Goal: Task Accomplishment & Management: Complete application form

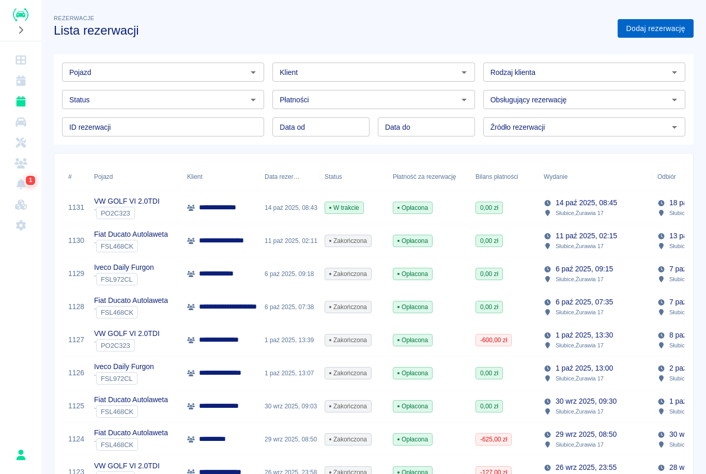
click at [649, 32] on link "Dodaj rezerwację" at bounding box center [655, 28] width 76 height 19
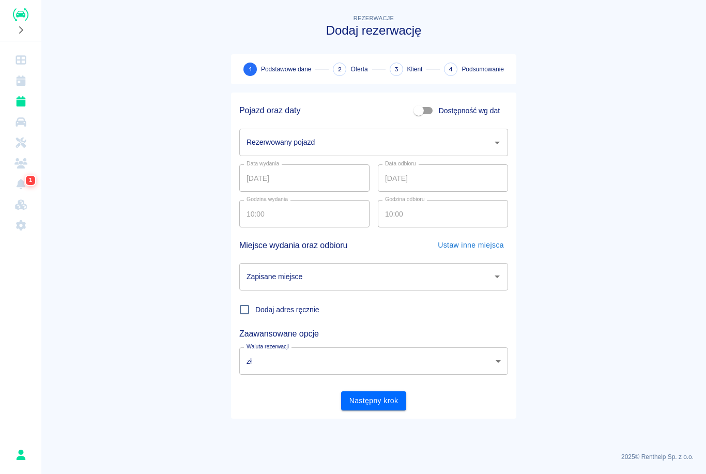
click at [325, 135] on input "Rezerwowany pojazd" at bounding box center [366, 142] width 244 height 18
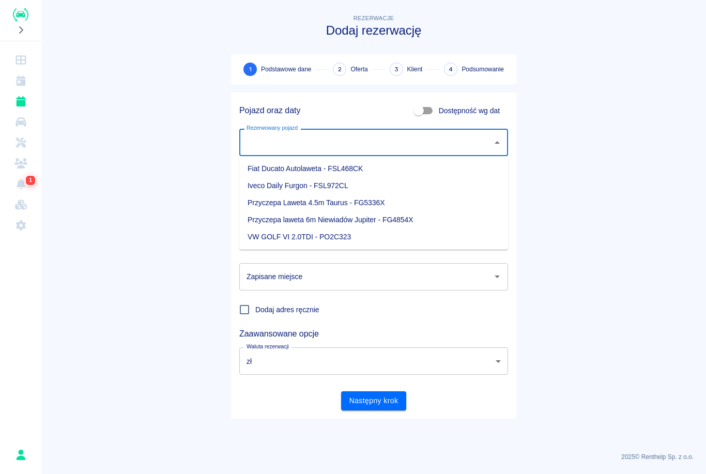
click at [299, 190] on li "Iveco Daily Furgon - FSL972CL" at bounding box center [373, 185] width 269 height 17
type input "Iveco Daily Furgon - FSL972CL"
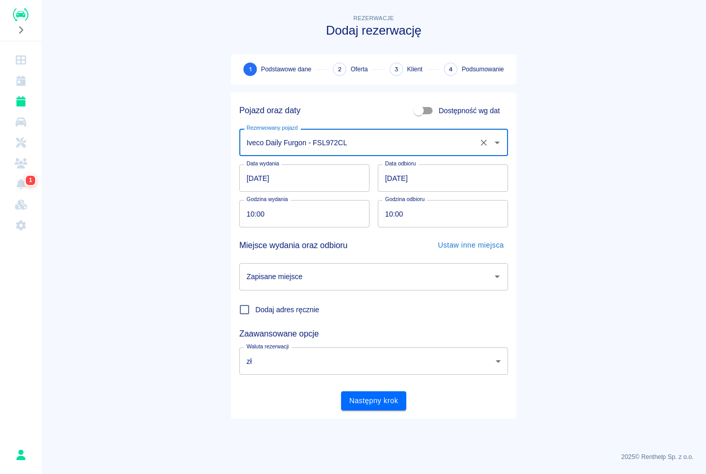
click at [255, 207] on input "10:00" at bounding box center [300, 213] width 123 height 27
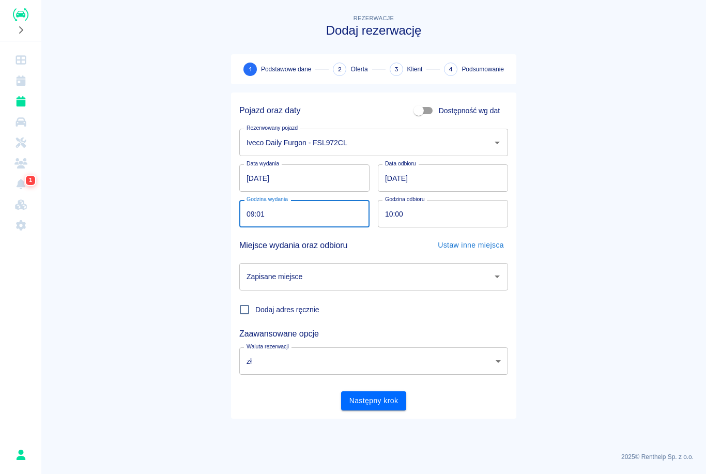
type input "09:15"
click at [390, 215] on input "10:00" at bounding box center [439, 213] width 123 height 27
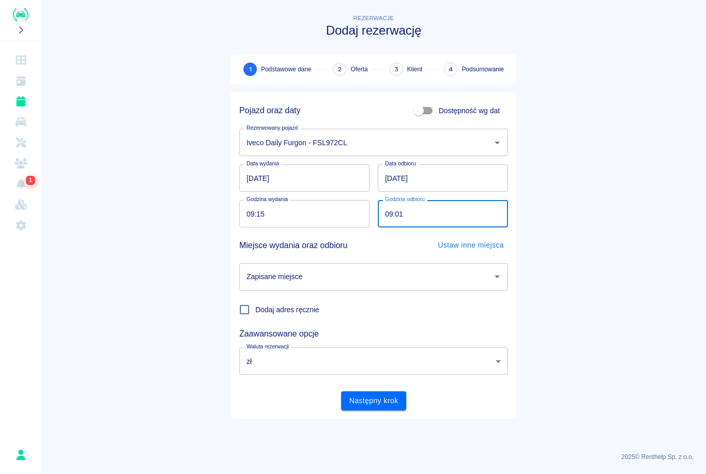
type input "09:15"
click at [373, 277] on input "Zapisane miejsce" at bounding box center [366, 277] width 244 height 18
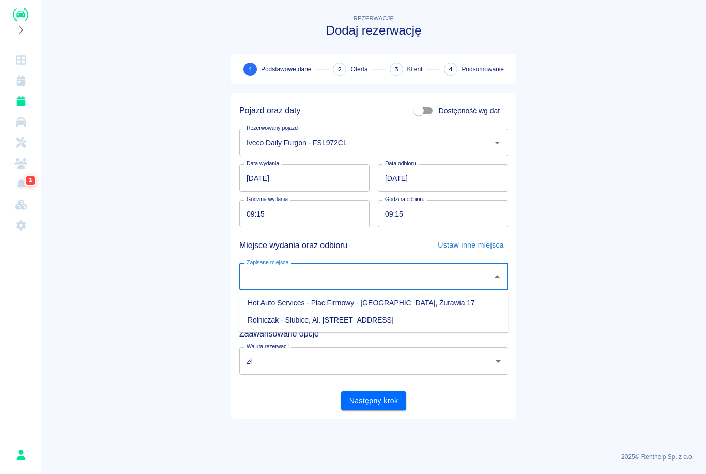
click at [355, 306] on li "Hot Auto Services - Plac Firmowy - [GEOGRAPHIC_DATA], Żurawia 17" at bounding box center [373, 303] width 269 height 17
type input "Hot Auto Services - Plac Firmowy - [GEOGRAPHIC_DATA], Żurawia 17"
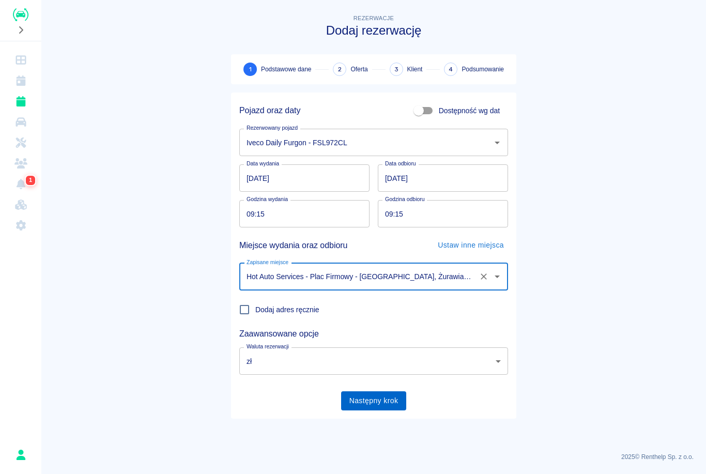
click at [383, 405] on button "Następny krok" at bounding box center [374, 400] width 66 height 19
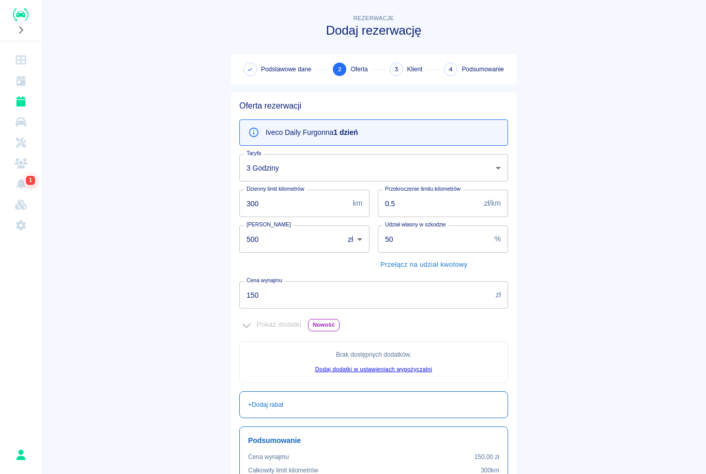
click at [417, 176] on body "Używamy plików Cookies, by zapewnić Ci najlepsze możliwe doświadczenie. Aby dow…" at bounding box center [353, 237] width 706 height 474
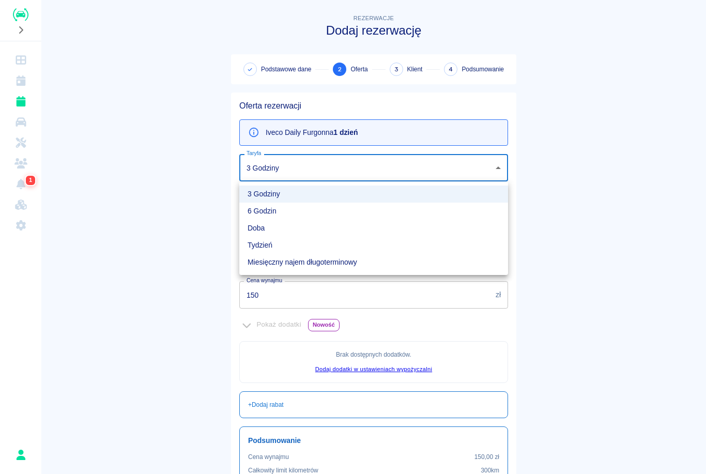
click at [376, 215] on li "6 Godzin" at bounding box center [373, 211] width 269 height 17
type input "b2317db0-dc28-4c26-a10e-5915ec7e814c"
type input "400"
type input "250"
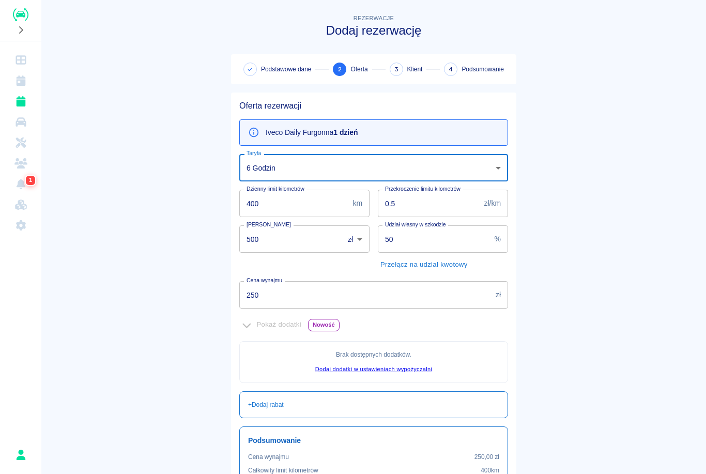
click at [428, 174] on body "Używamy plików Cookies, by zapewnić Ci najlepsze możliwe doświadczenie. Aby dow…" at bounding box center [353, 237] width 706 height 474
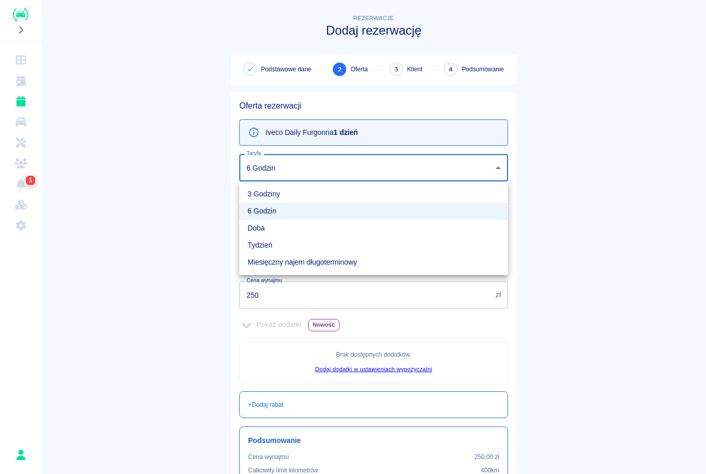
click at [365, 237] on li "Tydzień" at bounding box center [373, 245] width 269 height 17
type input "a3988b5f-37b2-406d-8ed0-edf2dca7dbc6"
type input "500"
type input "0"
type input "2100"
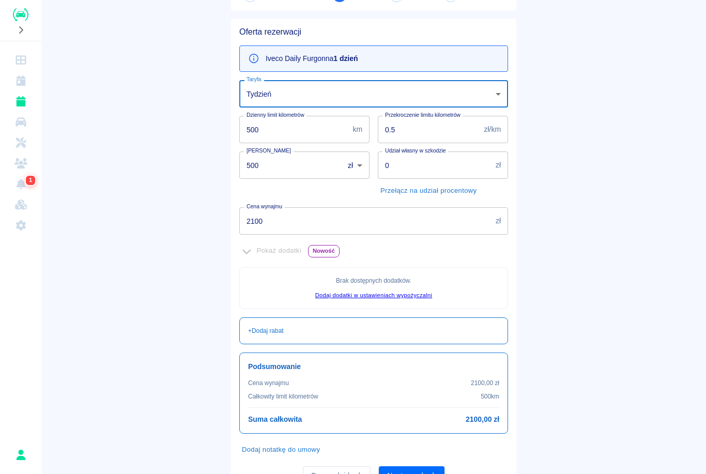
scroll to position [74, 0]
click at [485, 90] on body "Używamy plików Cookies, by zapewnić Ci najlepsze możliwe doświadczenie. Aby dow…" at bounding box center [353, 237] width 706 height 474
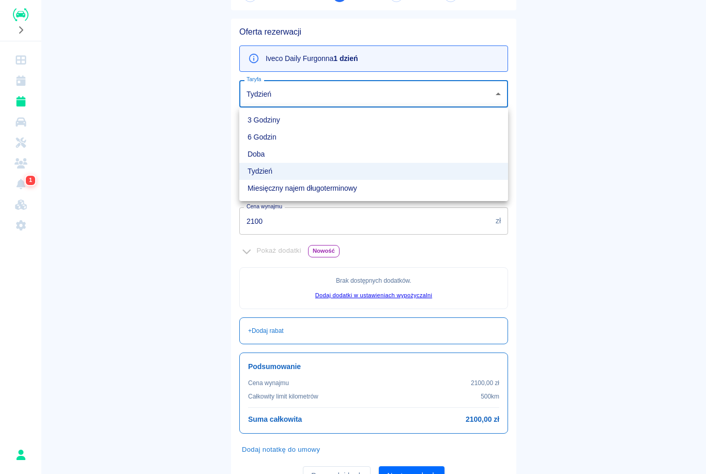
click at [405, 154] on li "Doba" at bounding box center [373, 154] width 269 height 17
type input "841012d6-64cc-465a-9200-a07877f24dad"
type input "50"
type input "350"
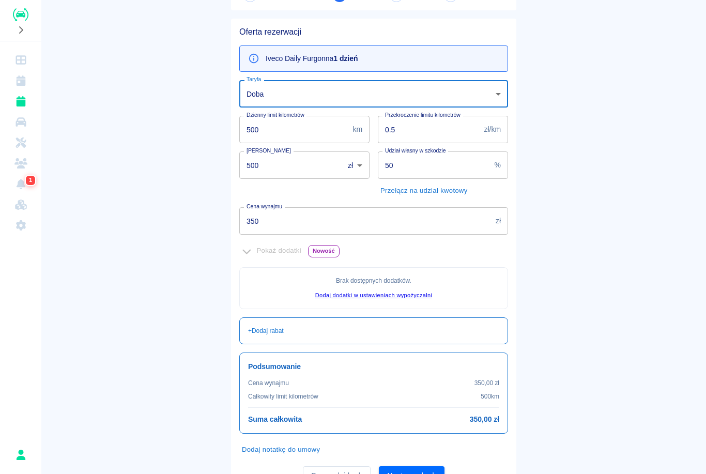
click at [446, 168] on input "50" at bounding box center [434, 164] width 113 height 27
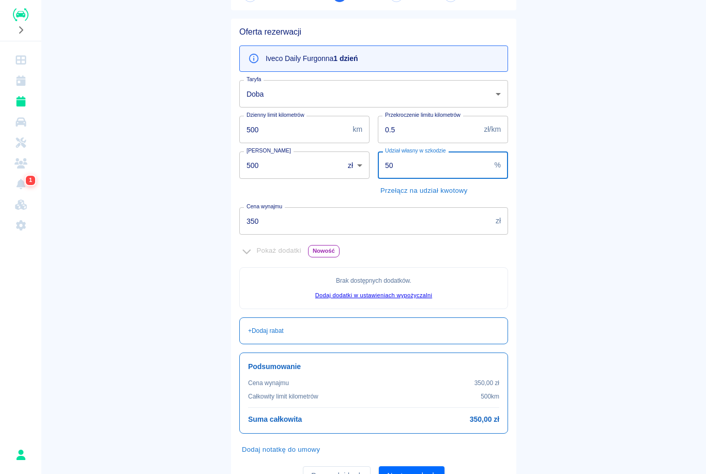
type input "5"
type input "70"
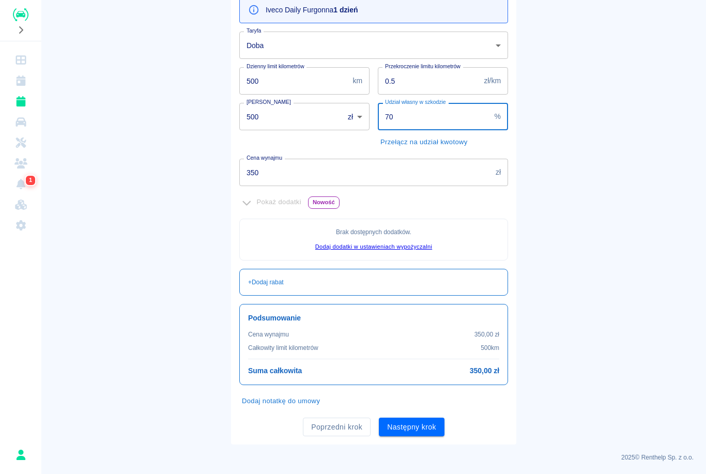
scroll to position [122, 0]
click at [420, 422] on button "Następny krok" at bounding box center [412, 427] width 66 height 19
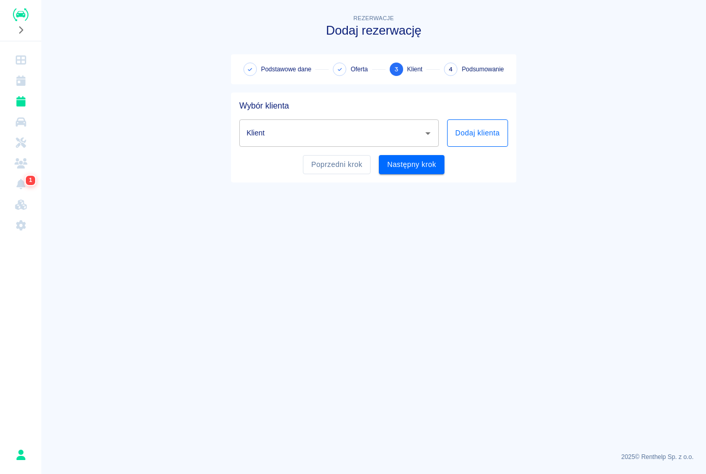
click at [494, 135] on button "Dodaj klienta" at bounding box center [477, 132] width 61 height 27
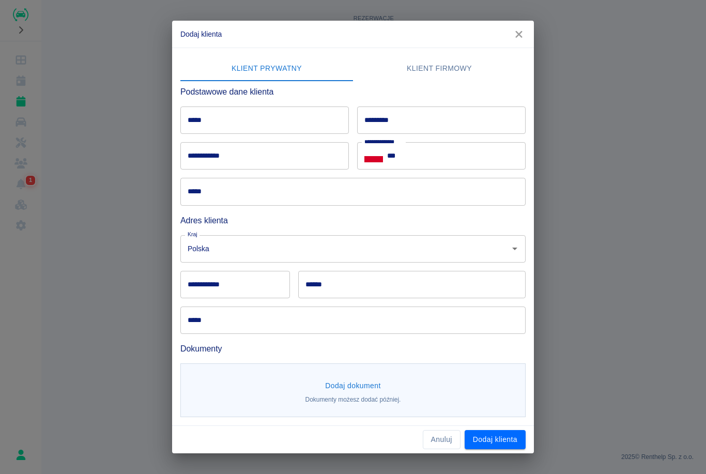
click at [290, 122] on input "*****" at bounding box center [264, 119] width 168 height 27
type input "*****"
type input "***"
type input "**********"
click at [450, 152] on input "***" at bounding box center [456, 155] width 138 height 27
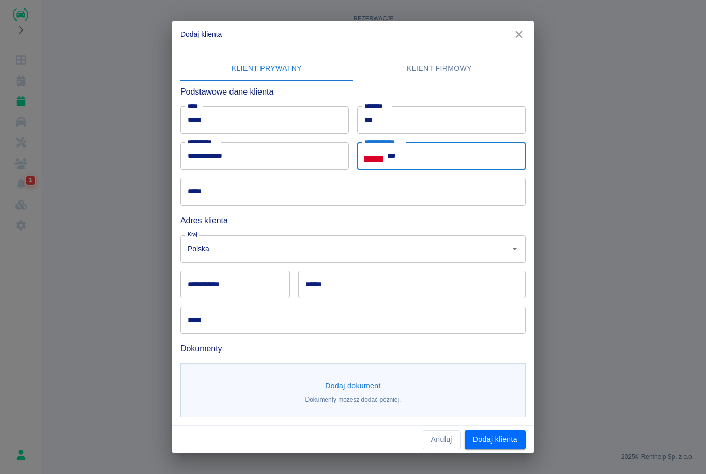
click at [450, 161] on input "***" at bounding box center [456, 155] width 138 height 27
type input "**********"
click at [258, 183] on input "*****" at bounding box center [352, 191] width 345 height 27
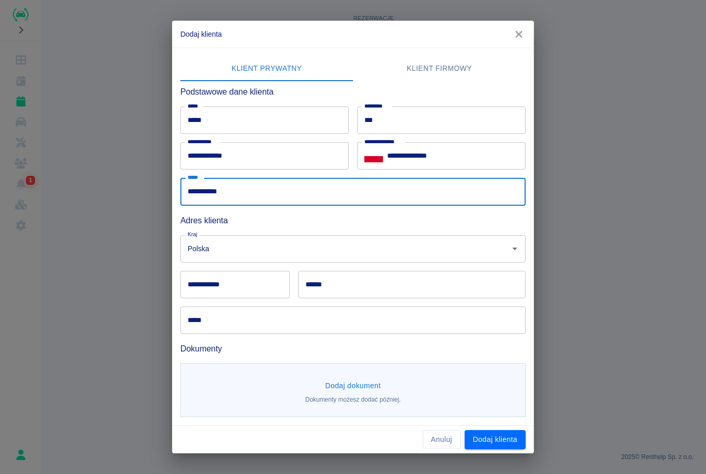
type input "**********"
click at [237, 252] on input "Polska" at bounding box center [338, 249] width 307 height 18
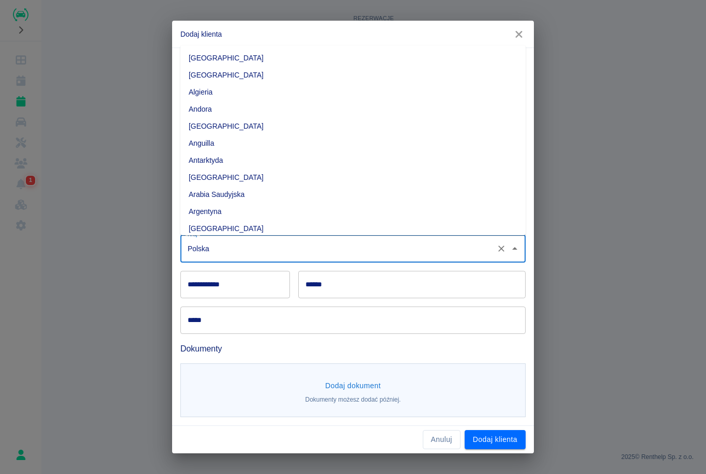
scroll to position [2666, 0]
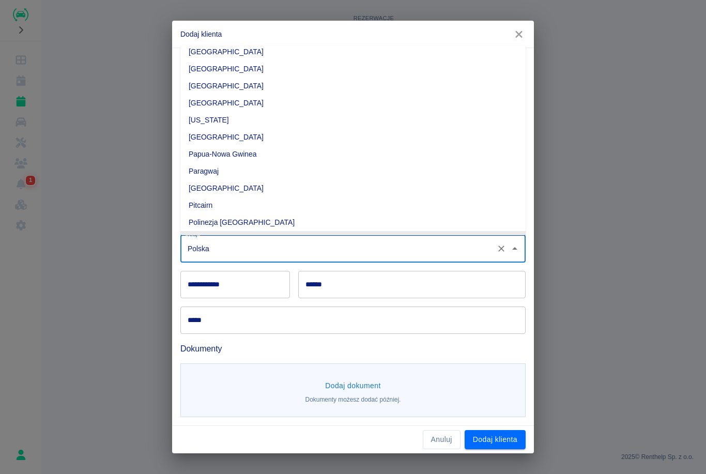
click at [252, 289] on input "**********" at bounding box center [235, 284] width 110 height 27
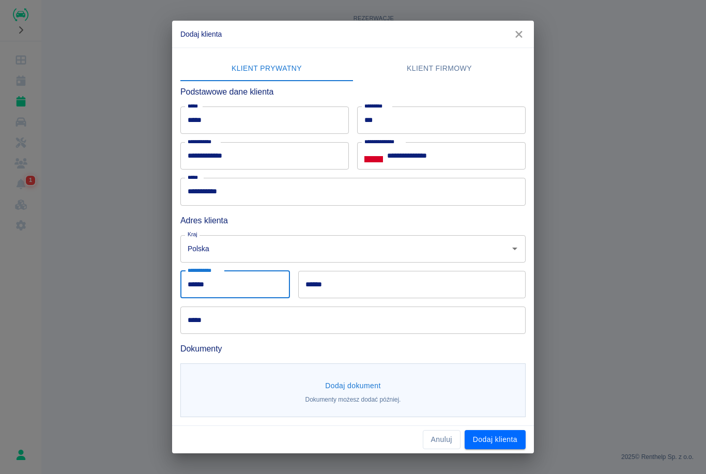
type input "******"
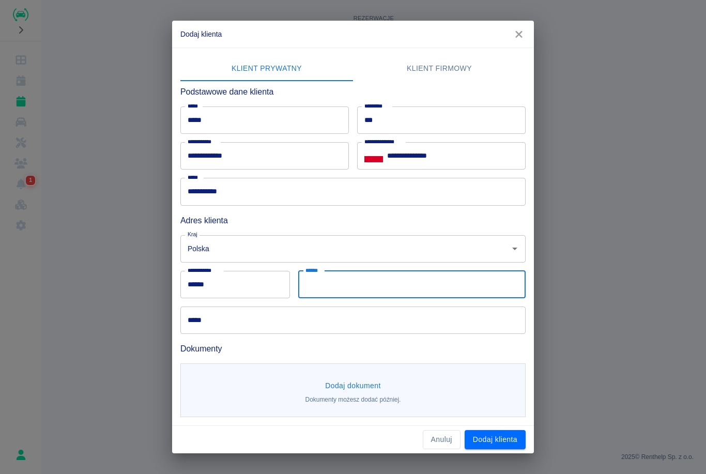
type input "*"
type input "*********"
click at [418, 314] on input "*****" at bounding box center [352, 319] width 345 height 27
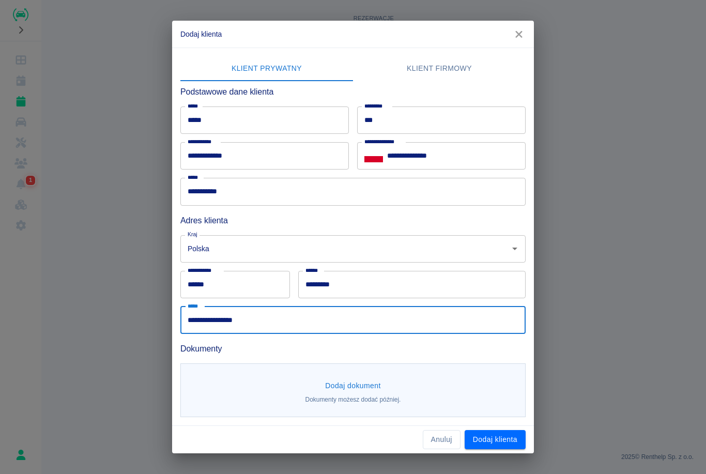
type input "**********"
click at [399, 376] on div "Dodaj dokument Dokumenty możesz dodać później." at bounding box center [352, 390] width 345 height 54
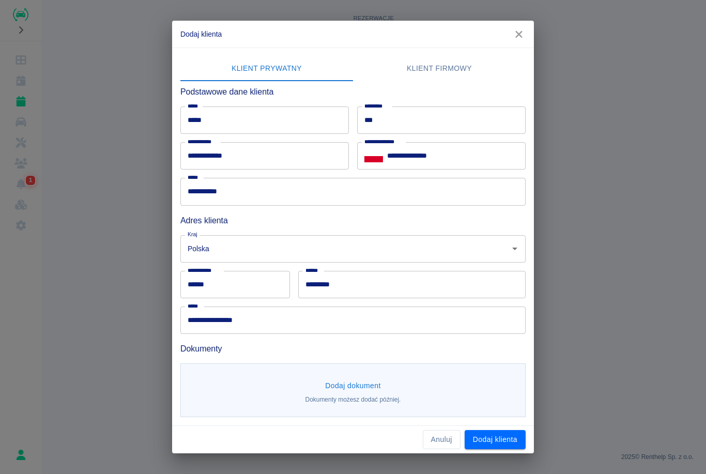
click at [390, 391] on div "Dodaj dokument Dokumenty możesz dodać później." at bounding box center [352, 390] width 345 height 54
click at [354, 387] on button "Dodaj dokument" at bounding box center [353, 385] width 64 height 19
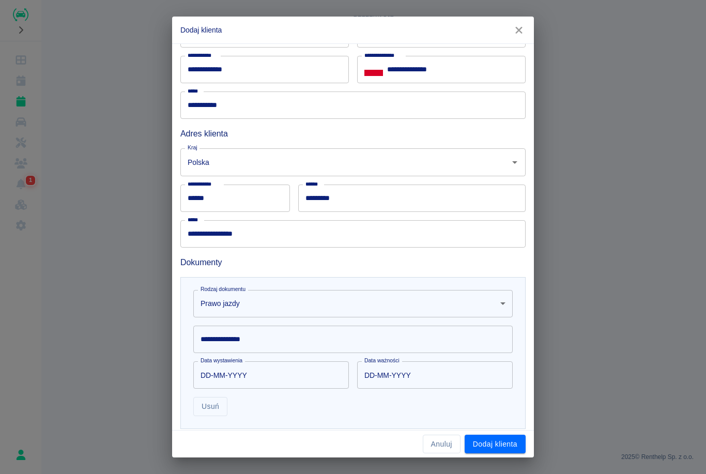
scroll to position [83, 0]
click at [431, 301] on body "**********" at bounding box center [353, 237] width 706 height 474
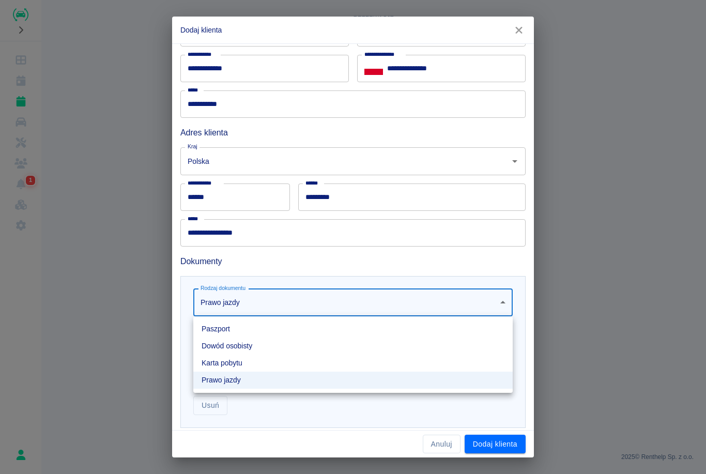
click at [383, 340] on li "Dowód osobisty" at bounding box center [352, 345] width 319 height 17
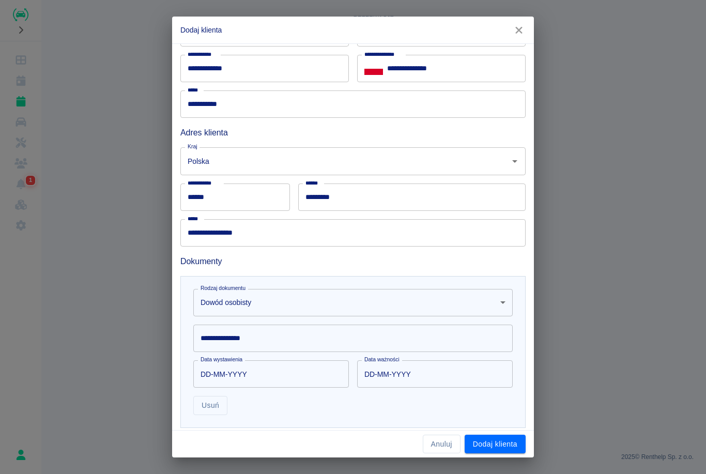
click at [400, 345] on input "**********" at bounding box center [352, 337] width 319 height 27
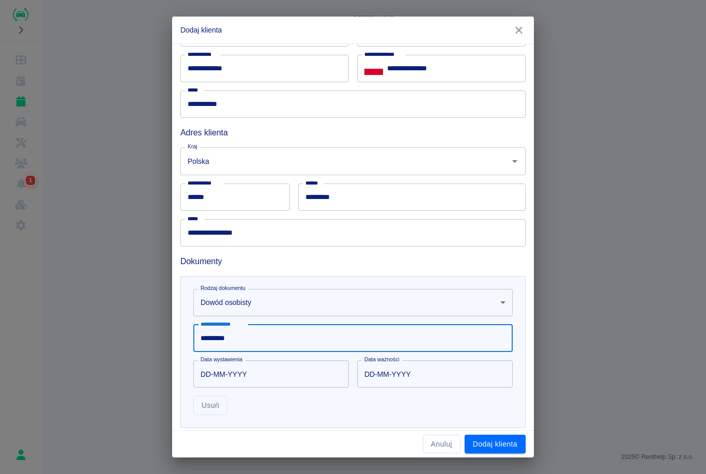
type input "*********"
click at [212, 373] on input "DD-MM-YYYY" at bounding box center [267, 373] width 148 height 27
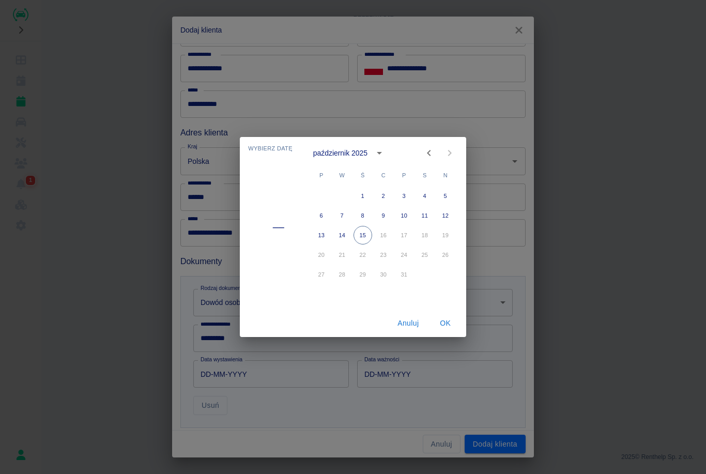
click at [359, 158] on div "październik 2025" at bounding box center [340, 153] width 54 height 11
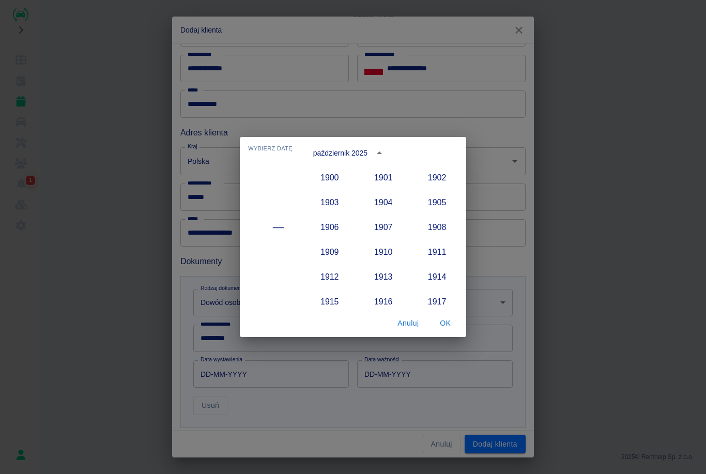
scroll to position [957, 0]
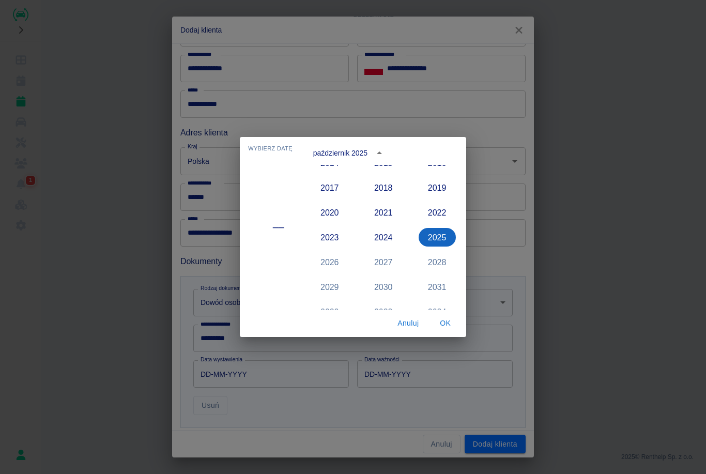
click at [438, 237] on button "2025" at bounding box center [437, 237] width 37 height 19
type input "[DATE]"
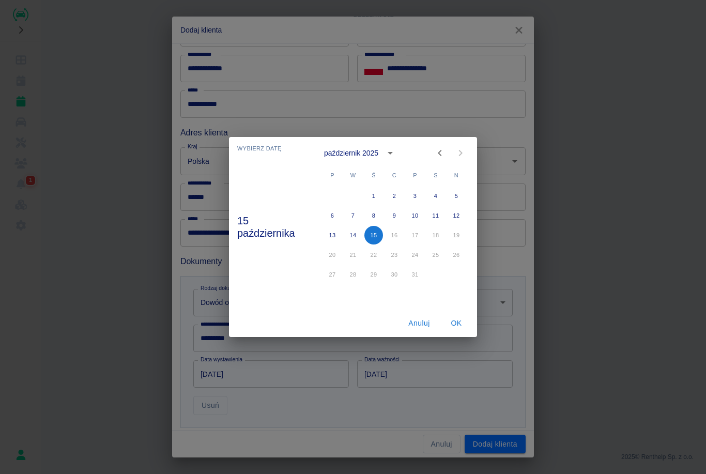
click at [442, 151] on icon "Previous month" at bounding box center [439, 153] width 12 height 12
click at [440, 150] on icon "Previous month" at bounding box center [439, 153] width 12 height 12
click at [439, 150] on icon "Previous month" at bounding box center [439, 153] width 12 height 12
click at [416, 196] on button "4" at bounding box center [415, 196] width 19 height 19
type input "[DATE]"
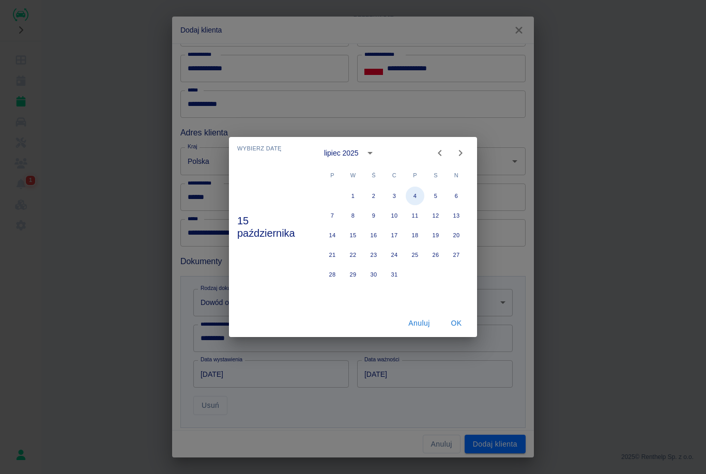
type input "[DATE]"
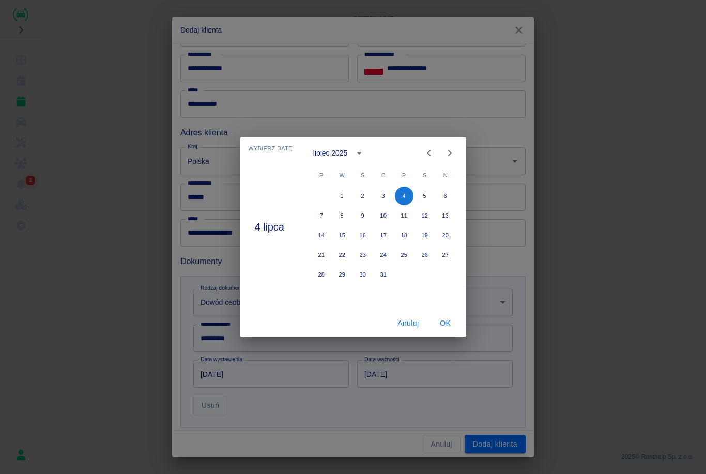
click at [450, 331] on button "OK" at bounding box center [445, 323] width 33 height 19
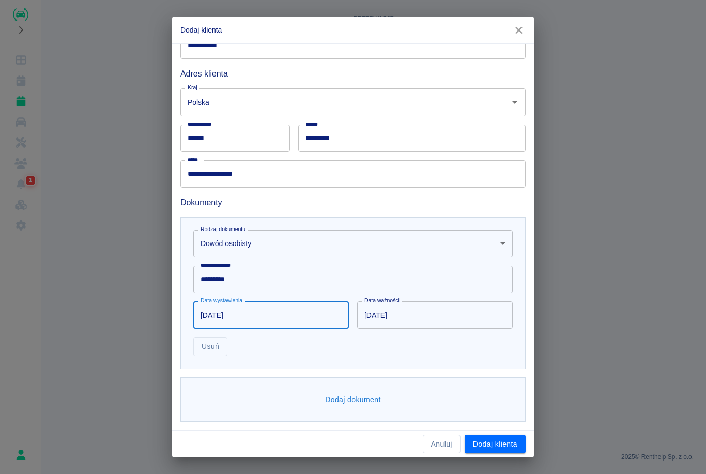
scroll to position [142, 0]
click at [352, 400] on button "Dodaj dokument" at bounding box center [353, 400] width 64 height 19
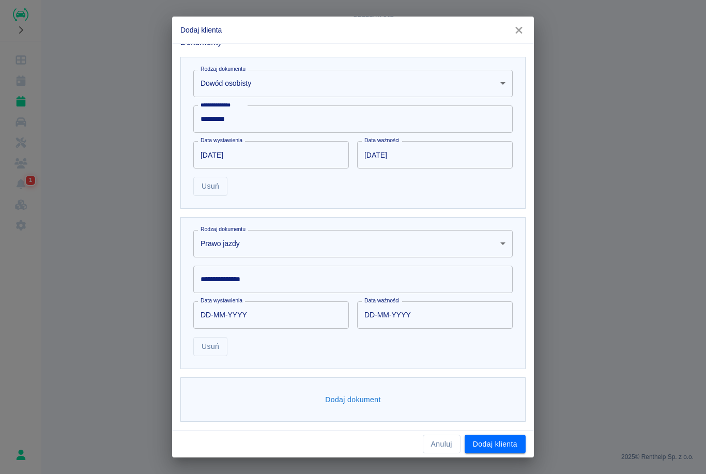
scroll to position [302, 0]
click at [355, 281] on input "**********" at bounding box center [352, 279] width 319 height 27
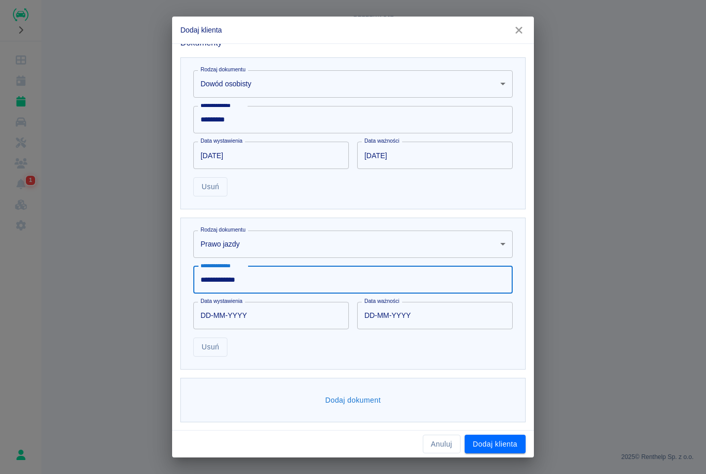
click at [271, 282] on input "**********" at bounding box center [352, 279] width 319 height 27
type input "**********"
click at [237, 321] on input "DD-MM-YYYY" at bounding box center [267, 315] width 148 height 27
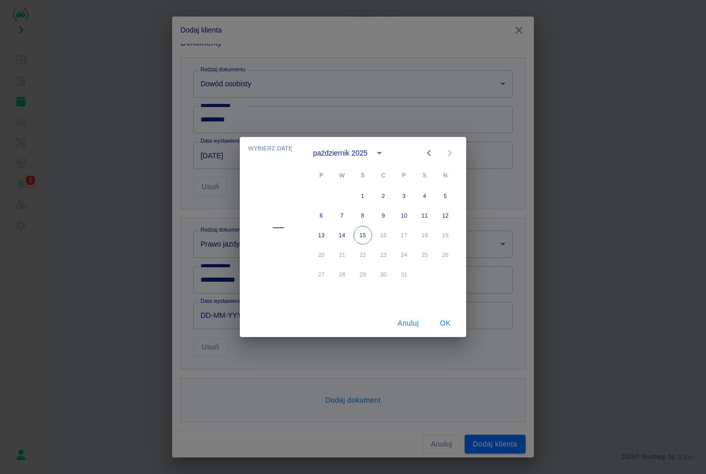
click at [362, 152] on div "październik 2025" at bounding box center [340, 153] width 54 height 11
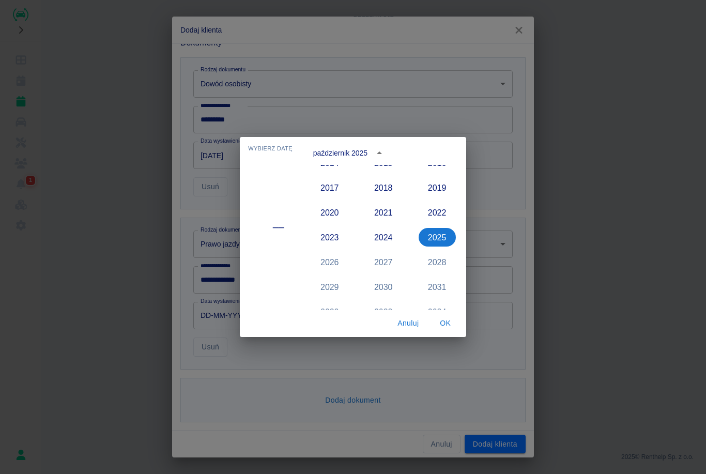
scroll to position [932, 0]
click at [336, 218] on button "2017" at bounding box center [329, 213] width 37 height 19
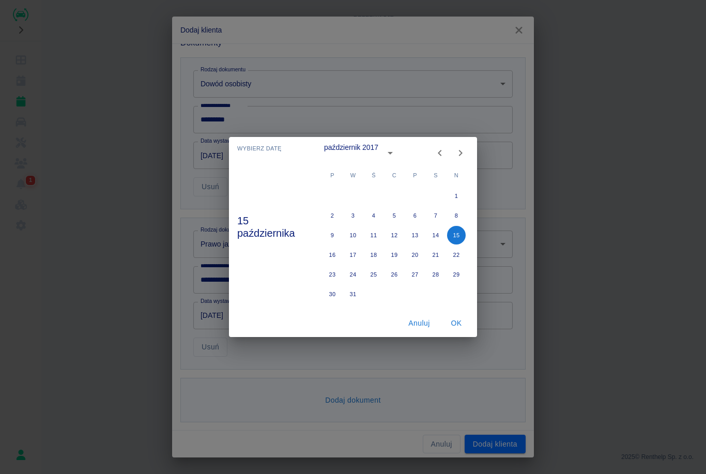
type input "[DATE]"
click at [463, 154] on icon "Next month" at bounding box center [460, 153] width 12 height 12
click at [415, 257] on button "24" at bounding box center [415, 254] width 19 height 19
type input "[DATE]"
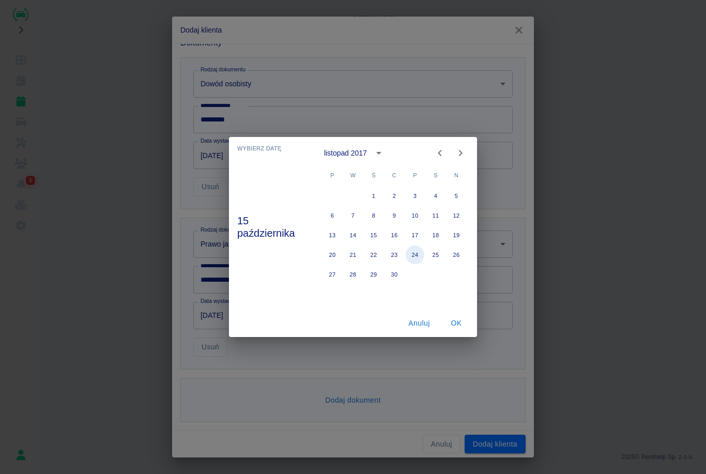
type input "[DATE]"
click at [457, 326] on button "OK" at bounding box center [455, 323] width 33 height 19
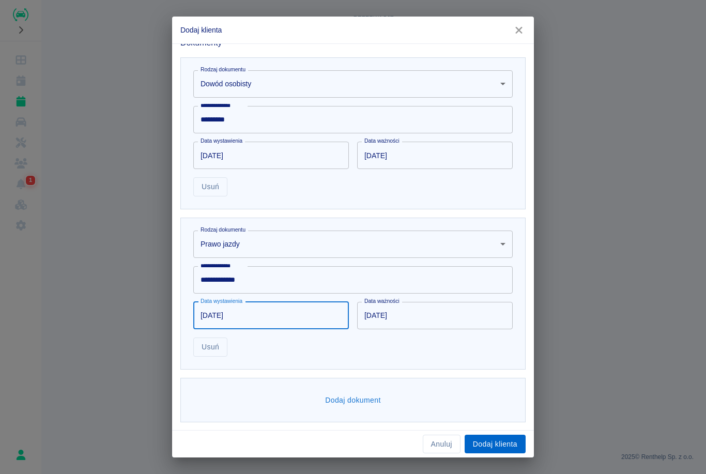
click at [502, 444] on button "Dodaj klienta" at bounding box center [495, 444] width 61 height 19
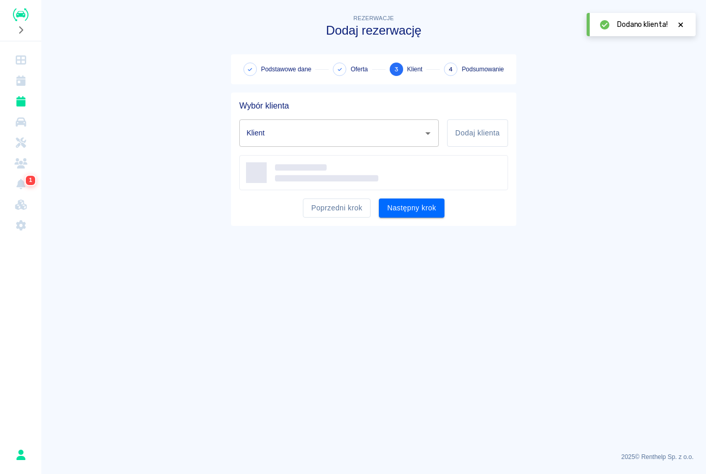
type input "[PERSON_NAME] ([PHONE_NUMBER])"
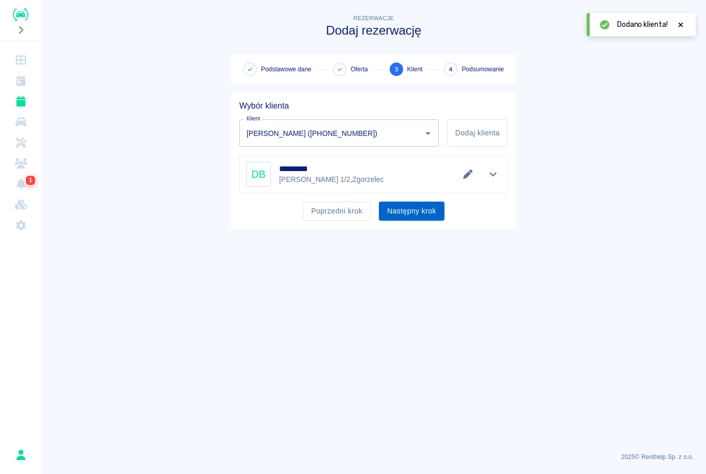
click at [422, 213] on button "Następny krok" at bounding box center [412, 211] width 66 height 19
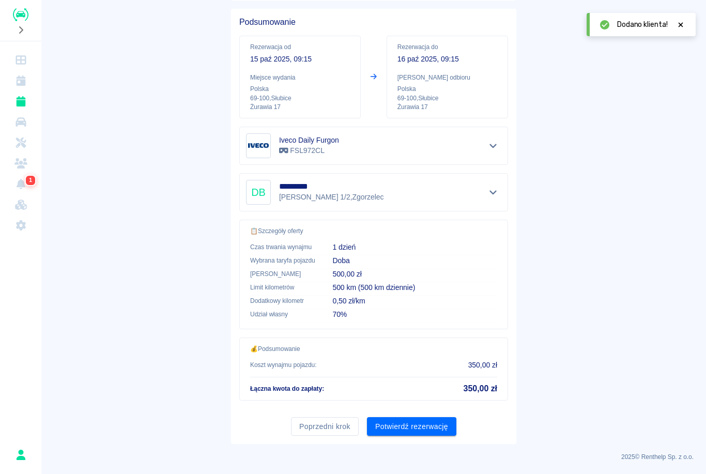
scroll to position [83, 0]
click at [414, 433] on button "Potwierdź rezerwację" at bounding box center [411, 426] width 89 height 19
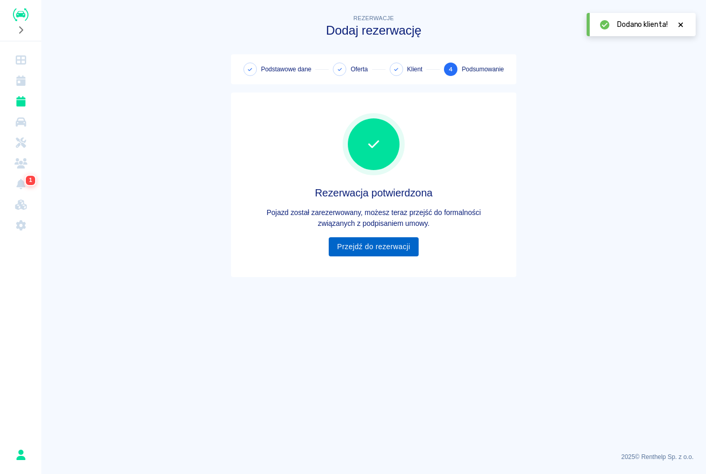
click at [393, 248] on link "Przejdź do rezerwacji" at bounding box center [373, 246] width 89 height 19
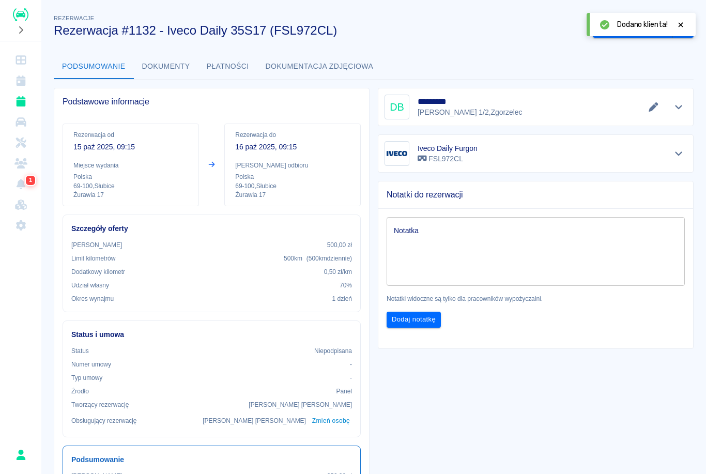
click at [685, 20] on div at bounding box center [680, 24] width 9 height 11
click at [656, 28] on button "Wygeneruj umowę" at bounding box center [633, 28] width 80 height 19
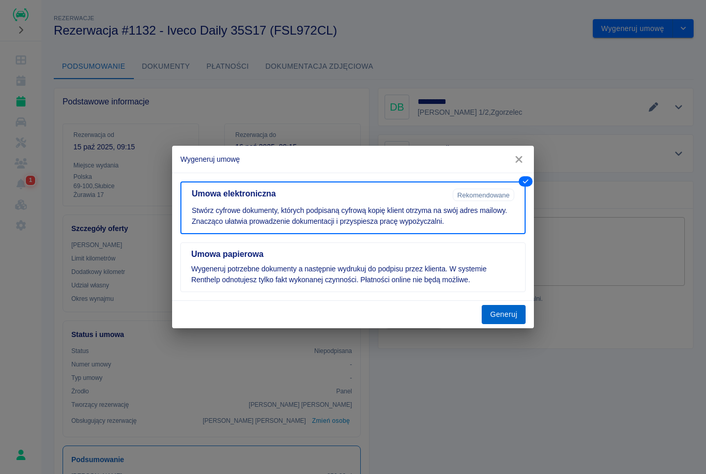
click at [515, 321] on button "Generuj" at bounding box center [504, 314] width 44 height 19
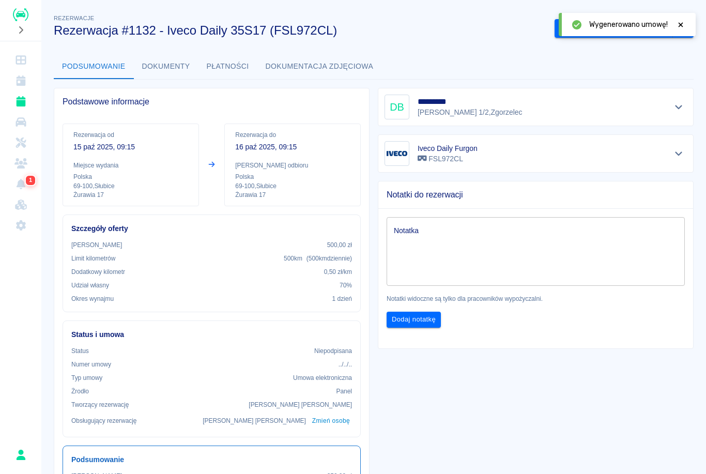
click at [683, 21] on icon at bounding box center [680, 24] width 9 height 7
click at [648, 30] on button "Podpisz umowę elektroniczną" at bounding box center [613, 28] width 118 height 19
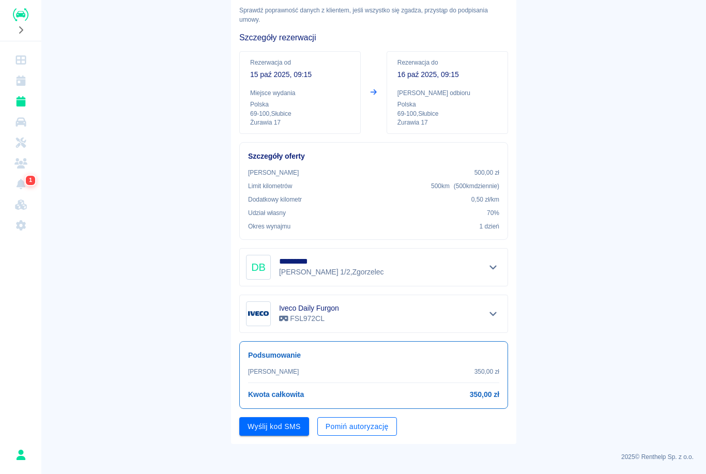
click at [369, 435] on button "Pomiń autoryzację" at bounding box center [357, 426] width 80 height 19
click at [309, 425] on button "Podpisz umowę" at bounding box center [274, 426] width 70 height 19
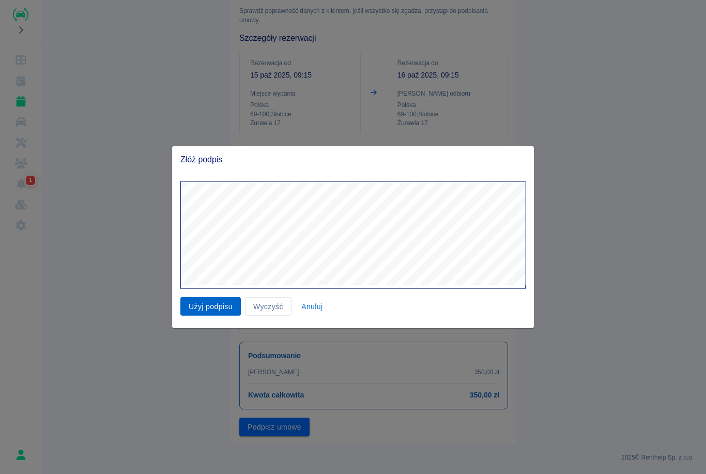
click at [202, 312] on button "Użyj podpisu" at bounding box center [210, 306] width 60 height 19
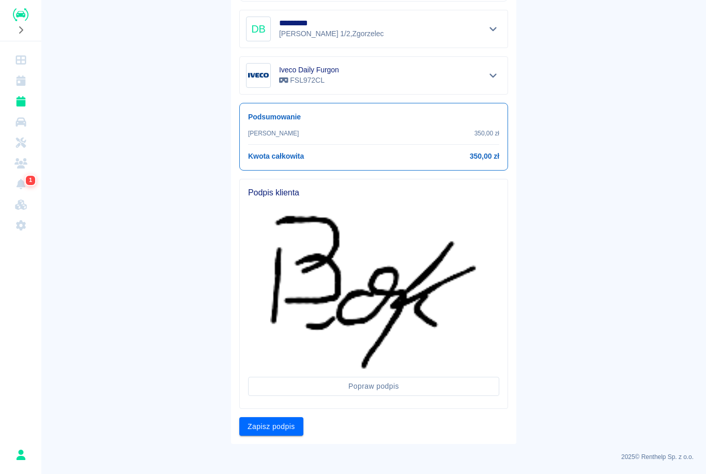
scroll to position [295, 0]
click at [277, 426] on button "Zapisz podpis" at bounding box center [271, 426] width 64 height 19
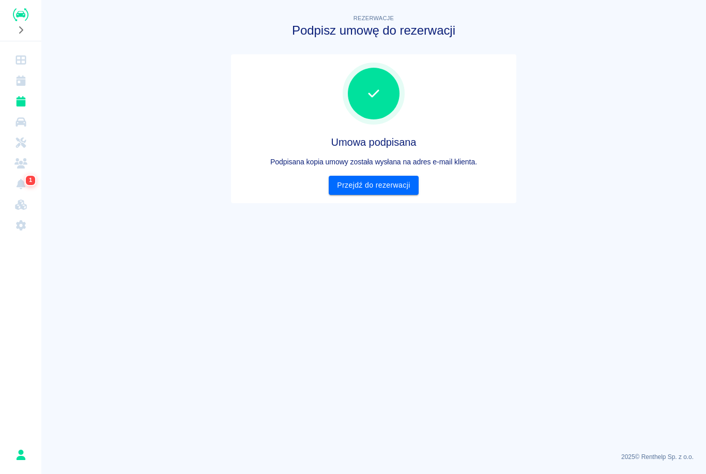
scroll to position [0, 0]
click at [384, 189] on link "Przejdź do rezerwacji" at bounding box center [373, 185] width 89 height 19
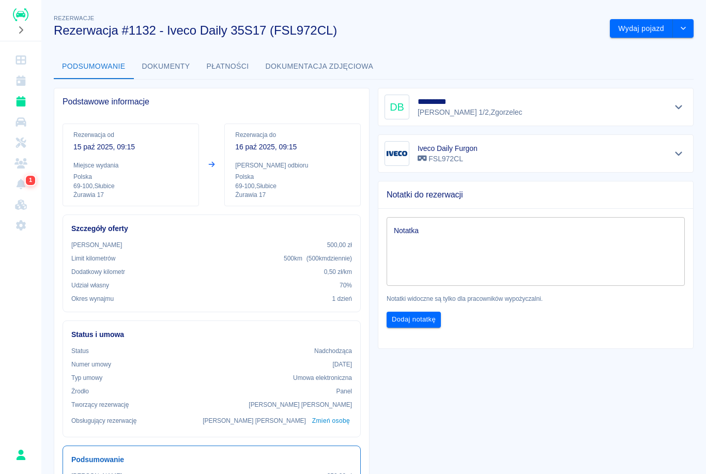
click at [435, 239] on textarea "Notatka" at bounding box center [536, 252] width 284 height 52
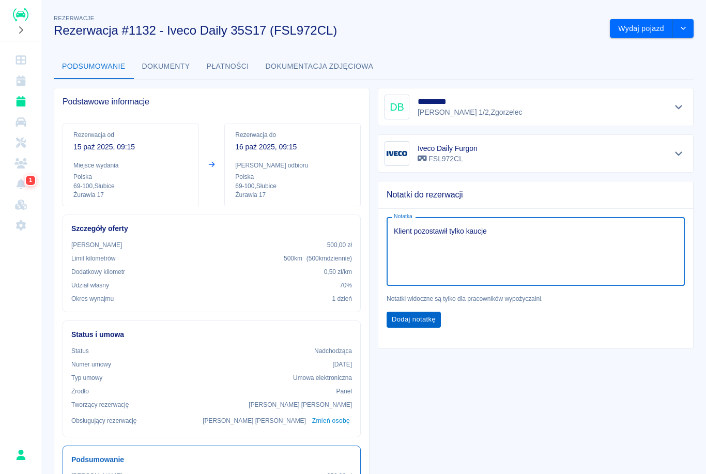
type textarea "Klient pozostawił tylko kaucje"
click at [431, 312] on button "Dodaj notatkę" at bounding box center [413, 320] width 54 height 16
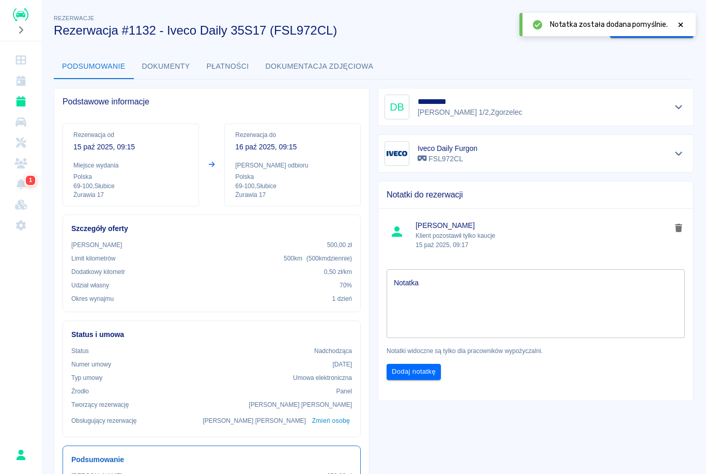
click at [682, 19] on div at bounding box center [680, 24] width 9 height 11
click at [646, 33] on button "Wydaj pojazd" at bounding box center [641, 28] width 63 height 19
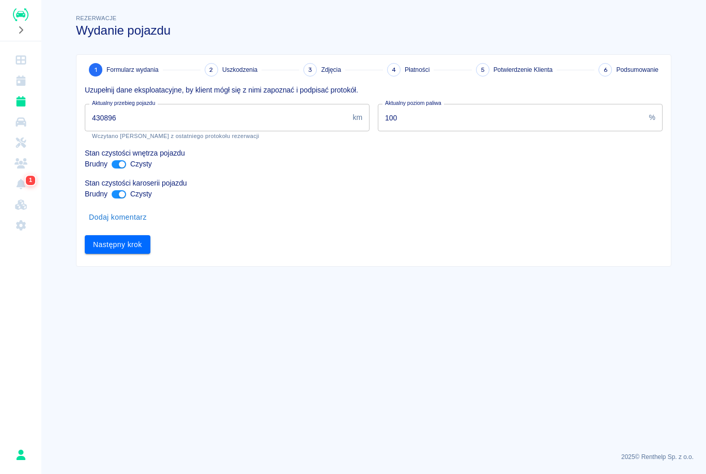
click at [171, 118] on input "430896" at bounding box center [217, 117] width 264 height 27
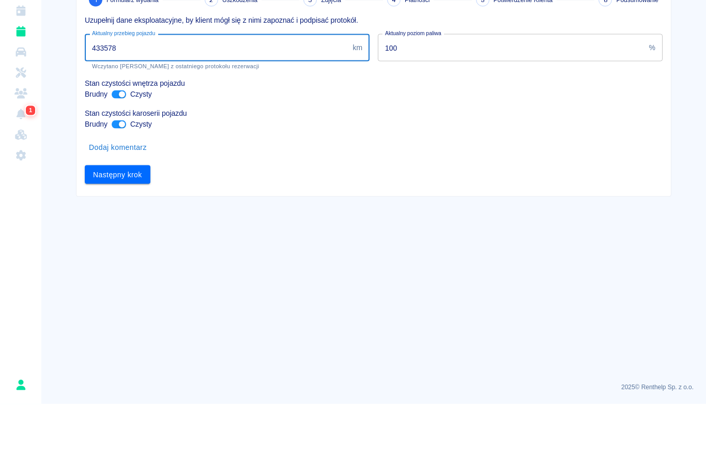
type input "433578"
click at [124, 178] on p "Stan czystości karoserii pojazdu" at bounding box center [374, 183] width 578 height 11
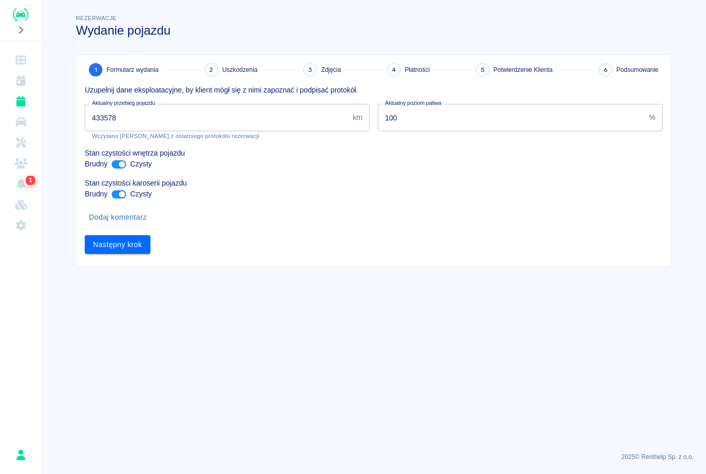
click at [123, 192] on input "ant design" at bounding box center [122, 194] width 25 height 8
checkbox input "false"
click at [130, 251] on button "Następny krok" at bounding box center [118, 244] width 66 height 19
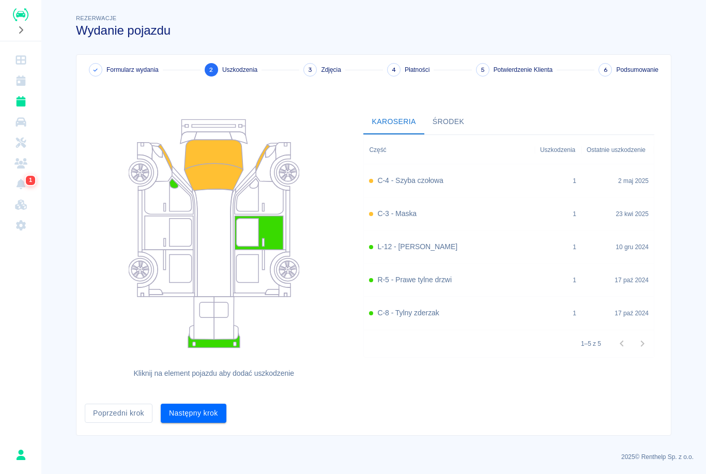
click at [212, 415] on button "Następny krok" at bounding box center [194, 413] width 66 height 19
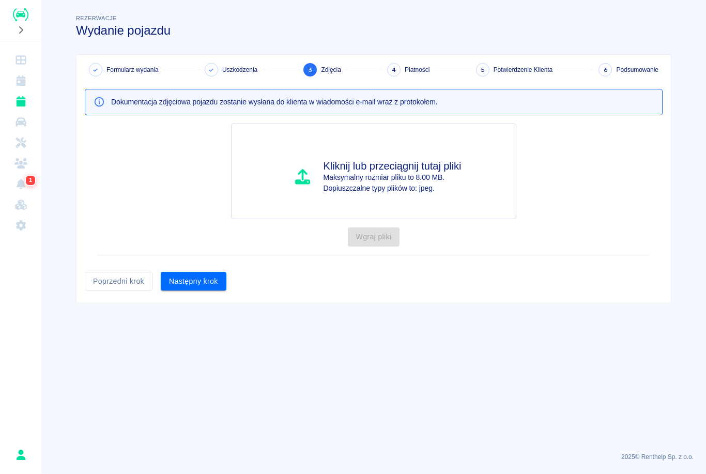
click at [200, 284] on button "Następny krok" at bounding box center [194, 281] width 66 height 19
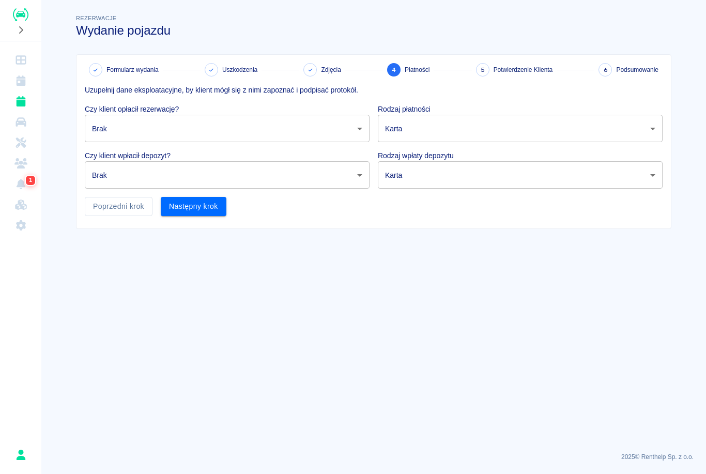
click at [148, 135] on body "Używamy plików Cookies, by zapewnić Ci najlepsze możliwe doświadczenie. Aby dow…" at bounding box center [353, 237] width 706 height 474
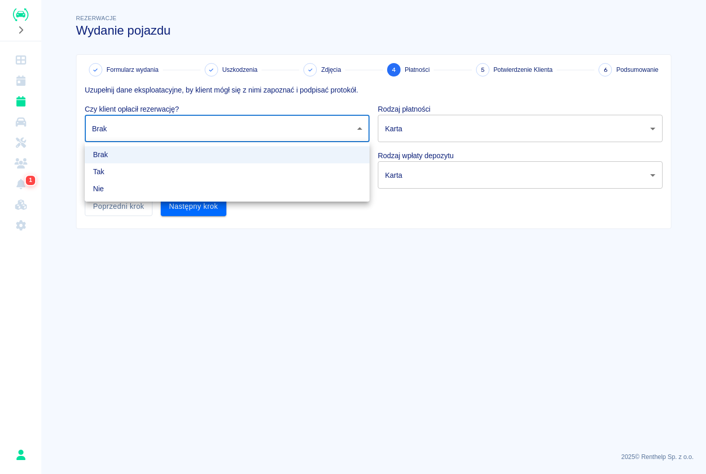
click at [143, 168] on li "Tak" at bounding box center [227, 171] width 285 height 17
type input "true"
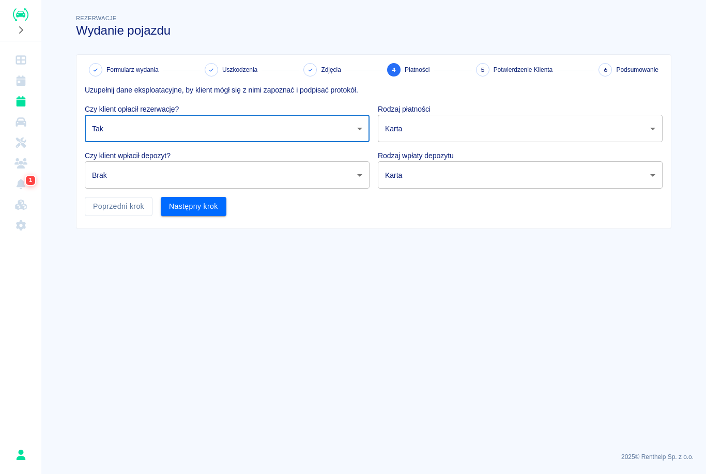
click at [472, 129] on body "Używamy plików Cookies, by zapewnić Ci najlepsze możliwe doświadczenie. Aby dow…" at bounding box center [353, 237] width 706 height 474
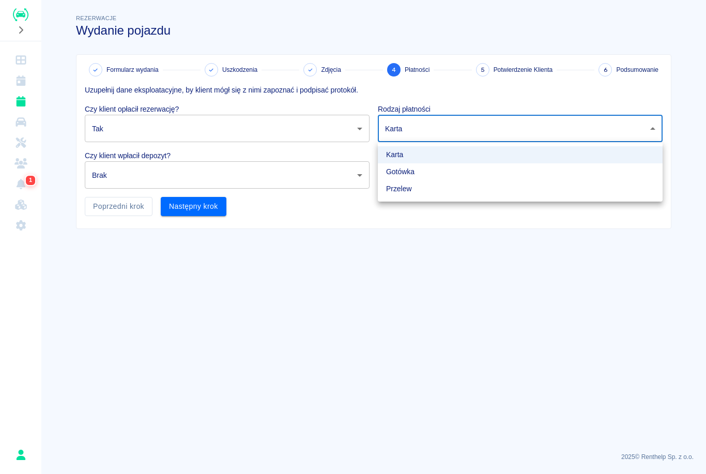
click at [426, 179] on li "Gotówka" at bounding box center [520, 171] width 285 height 17
type input "cash"
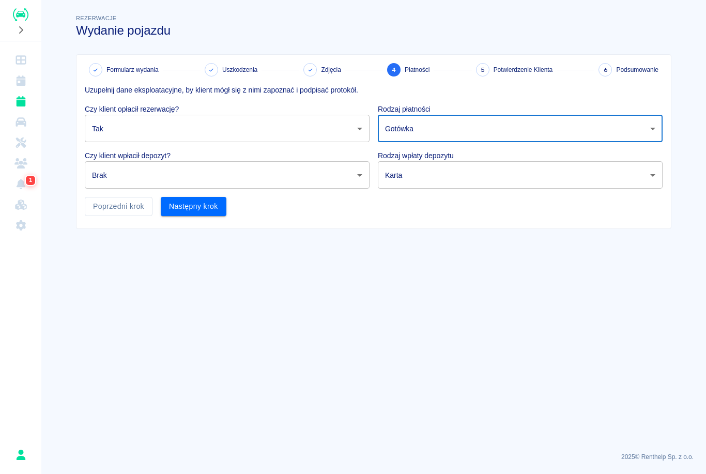
click at [368, 173] on body "Używamy plików Cookies, by zapewnić Ci najlepsze możliwe doświadczenie. Aby dow…" at bounding box center [353, 237] width 706 height 474
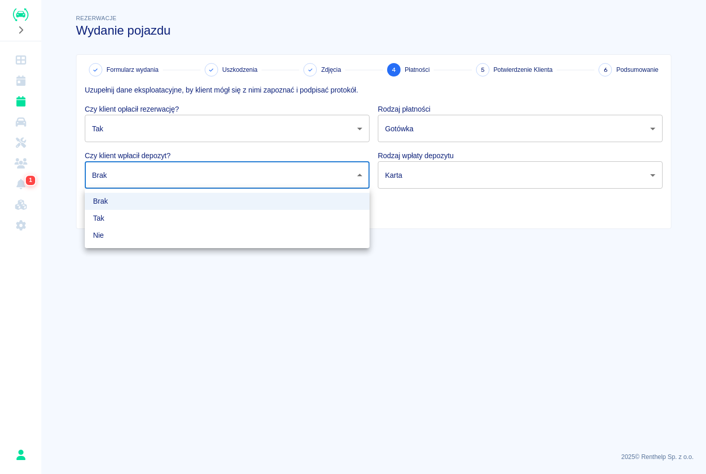
click at [225, 220] on li "Tak" at bounding box center [227, 218] width 285 height 17
type input "true"
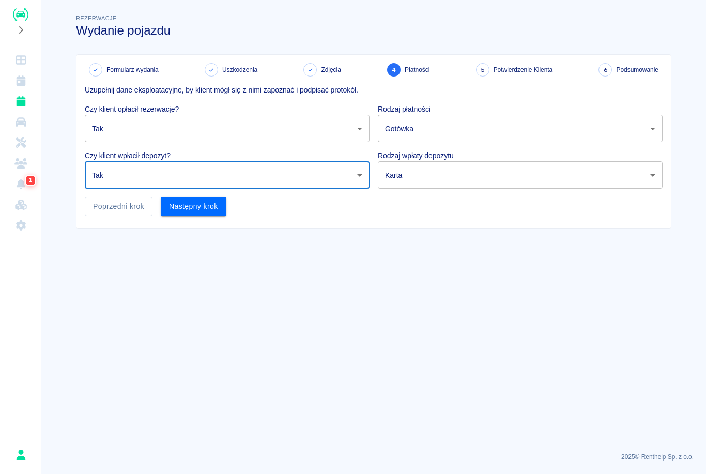
click at [508, 176] on body "Używamy plików Cookies, by zapewnić Ci najlepsze możliwe doświadczenie. Aby dow…" at bounding box center [353, 237] width 706 height 474
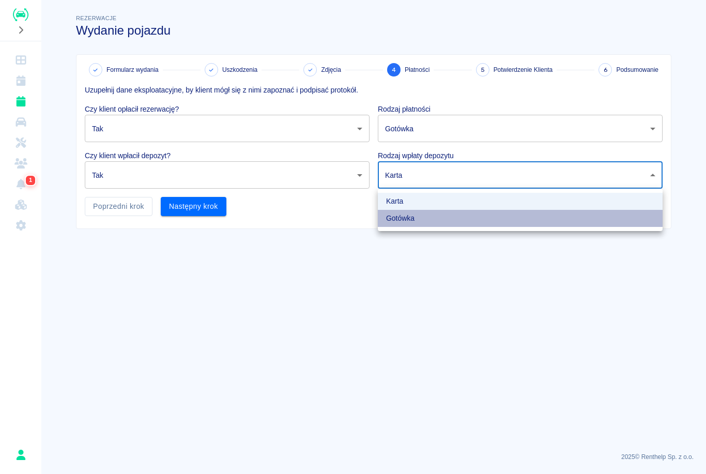
click at [417, 220] on li "Gotówka" at bounding box center [520, 218] width 285 height 17
type input "cash"
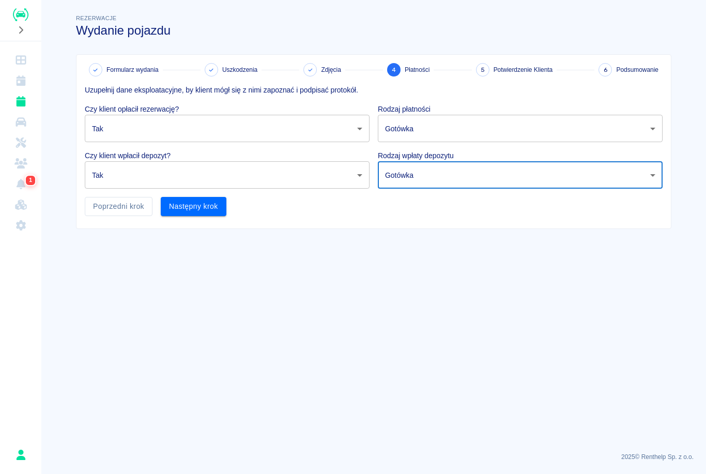
click at [214, 209] on button "Następny krok" at bounding box center [194, 206] width 66 height 19
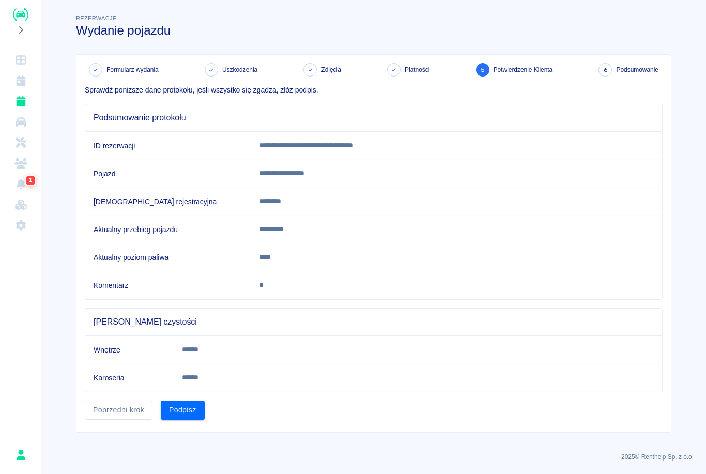
click at [189, 405] on button "Podpisz" at bounding box center [183, 409] width 44 height 19
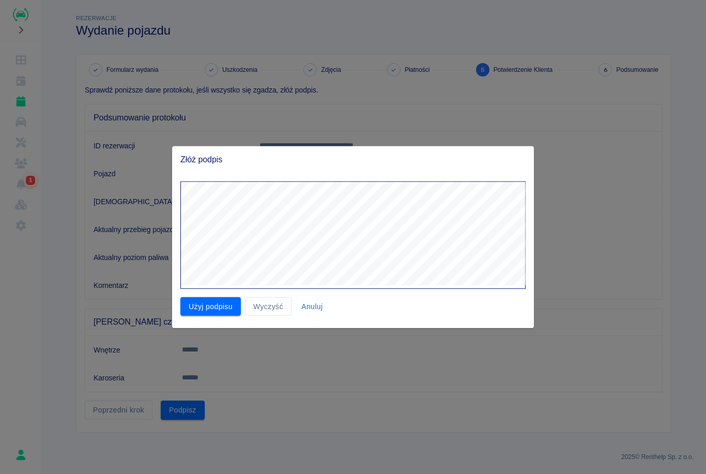
click at [233, 308] on button "Użyj podpisu" at bounding box center [210, 306] width 60 height 19
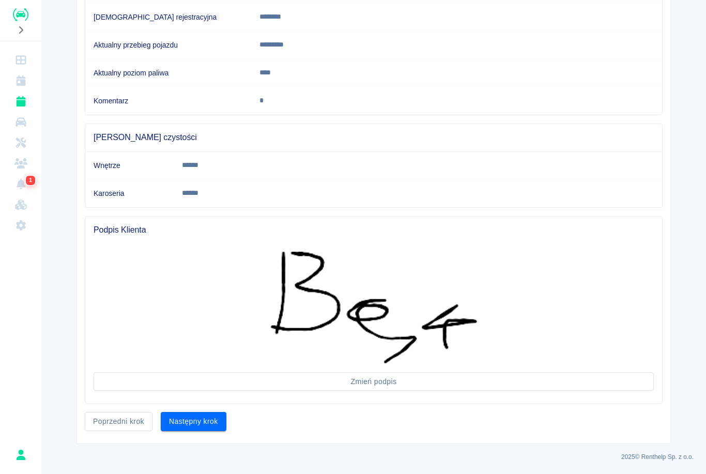
scroll to position [184, 0]
click at [206, 425] on button "Następny krok" at bounding box center [194, 421] width 66 height 19
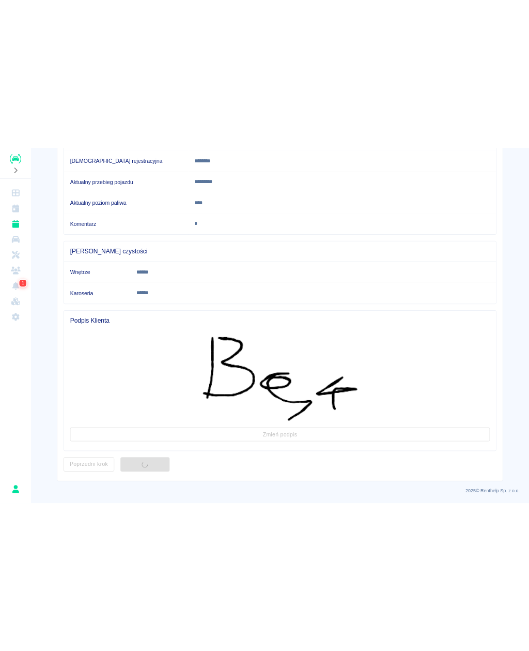
scroll to position [0, 0]
